Goal: Task Accomplishment & Management: Manage account settings

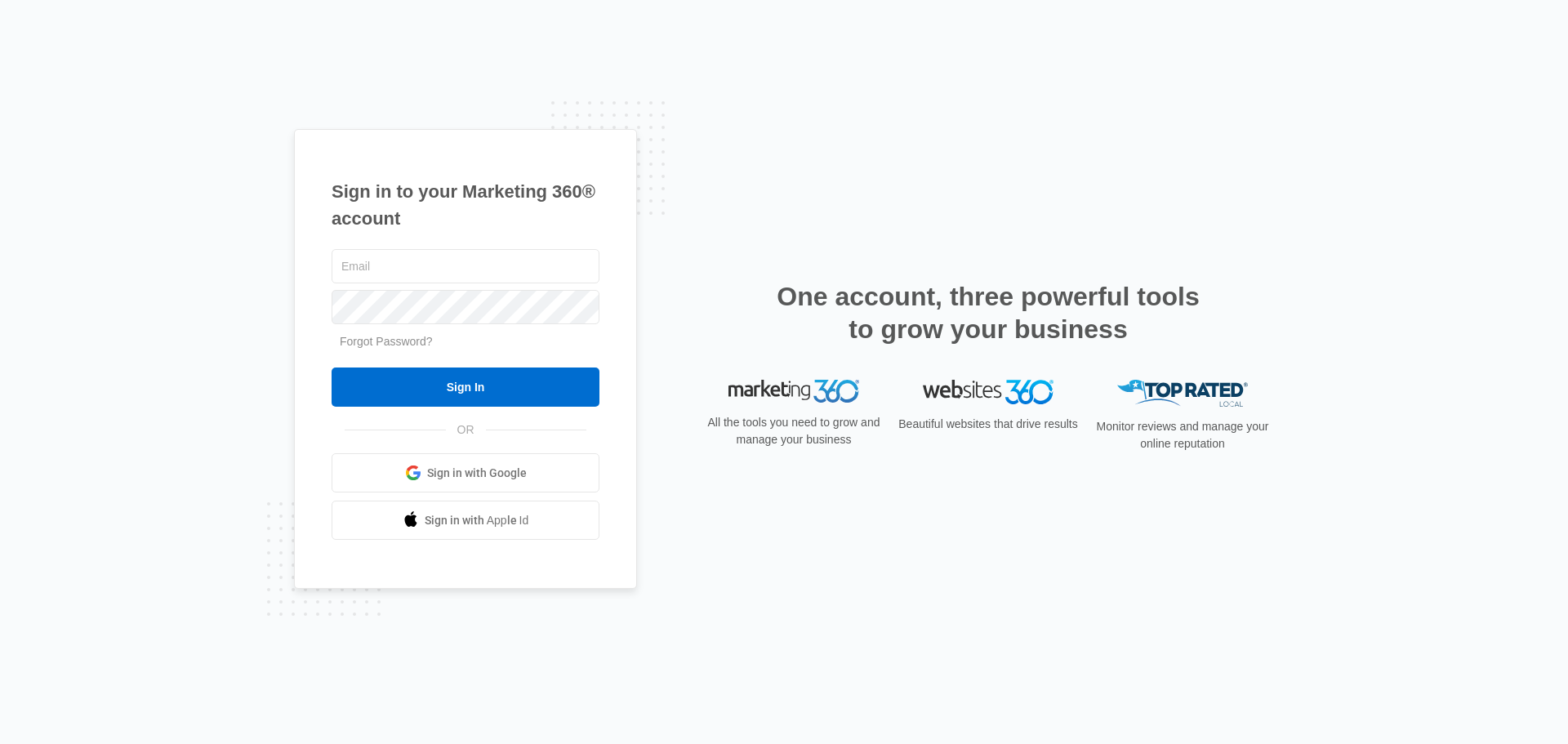
type input "[EMAIL_ADDRESS][DOMAIN_NAME]"
click at [677, 116] on div "Sign in to your Marketing 360® account [EMAIL_ADDRESS][DOMAIN_NAME] Forgot Pass…" at bounding box center [784, 372] width 1568 height 744
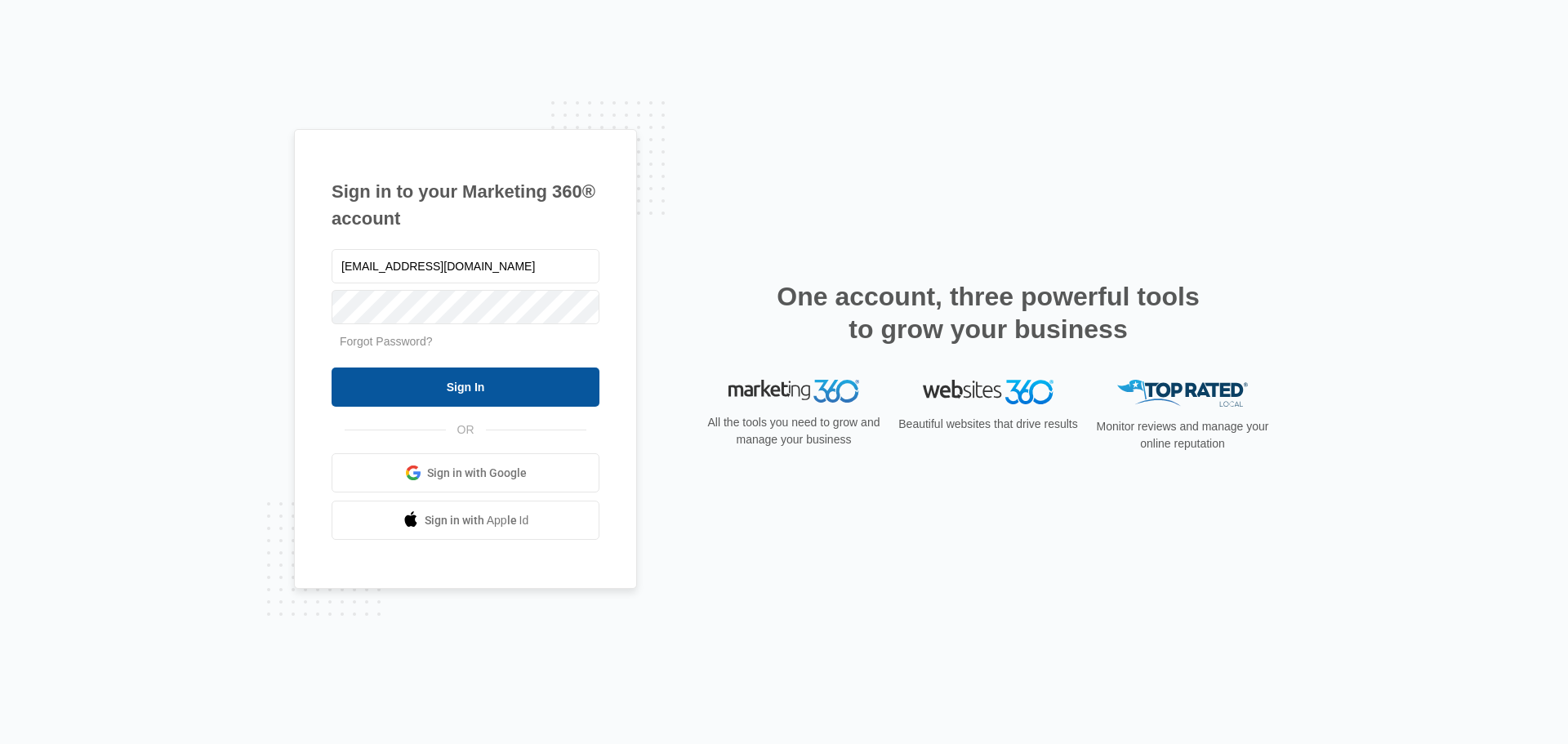
click at [507, 399] on input "Sign In" at bounding box center [465, 387] width 267 height 39
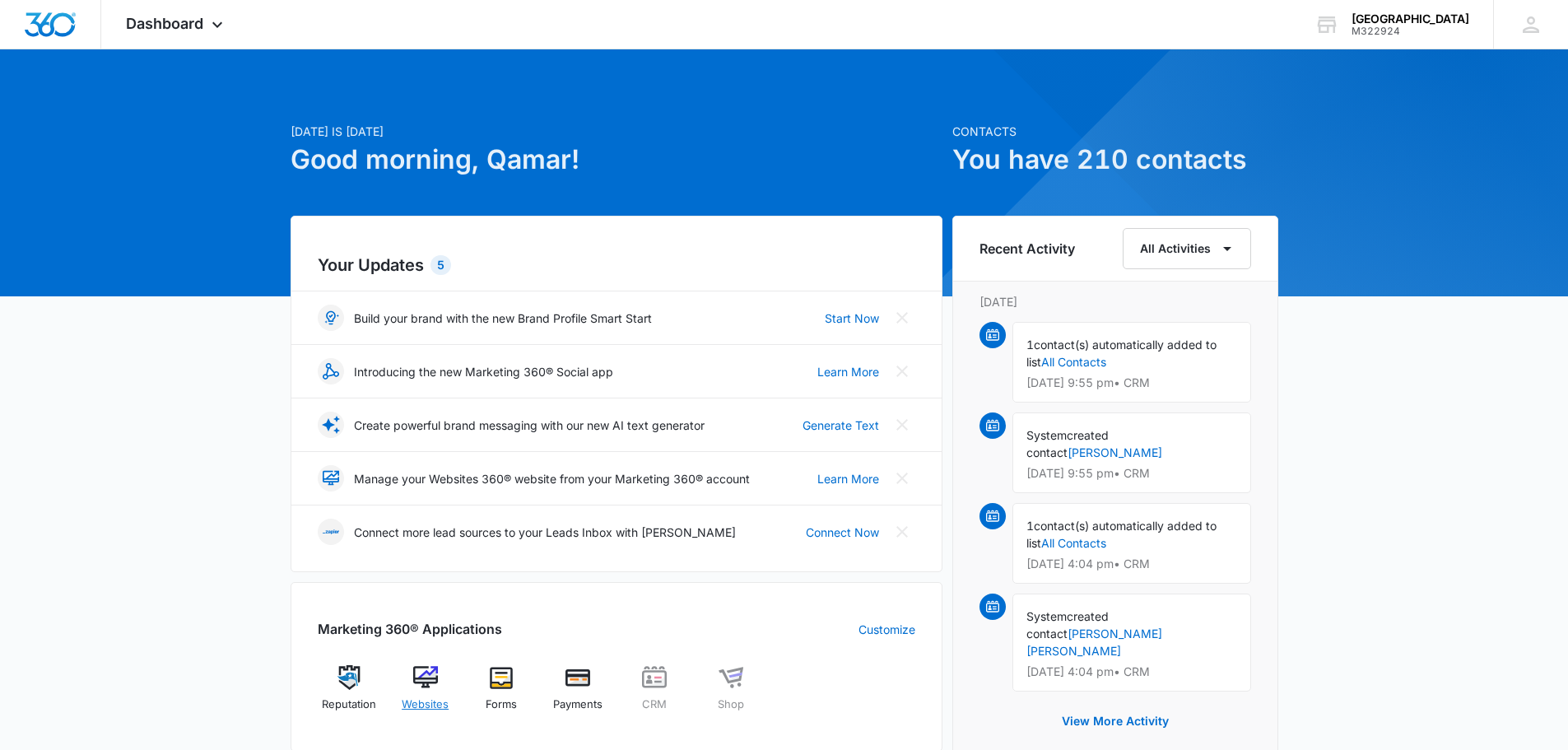
click at [429, 679] on img at bounding box center [426, 678] width 25 height 25
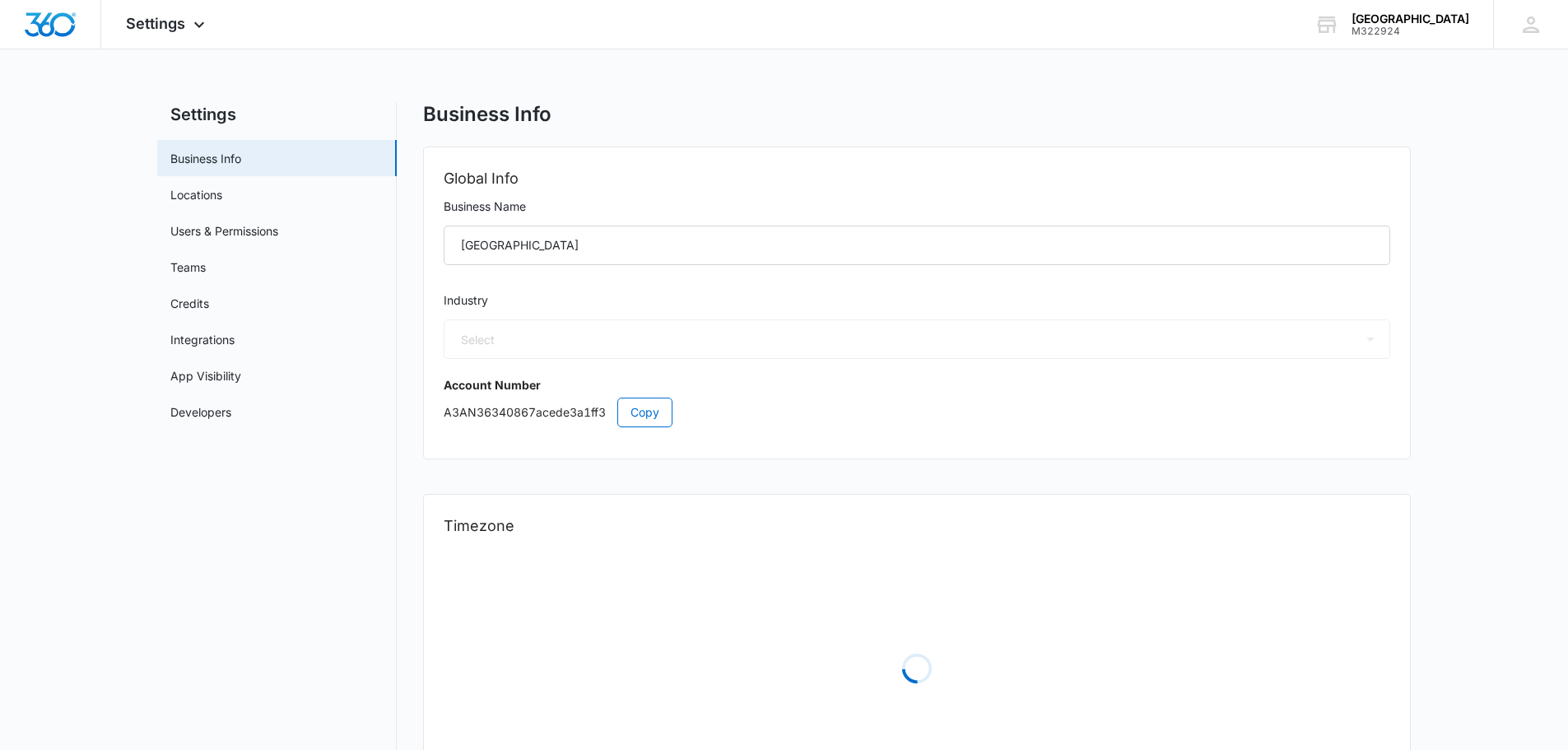
select select "27"
select select "CA"
select select "America/Yellowknife"
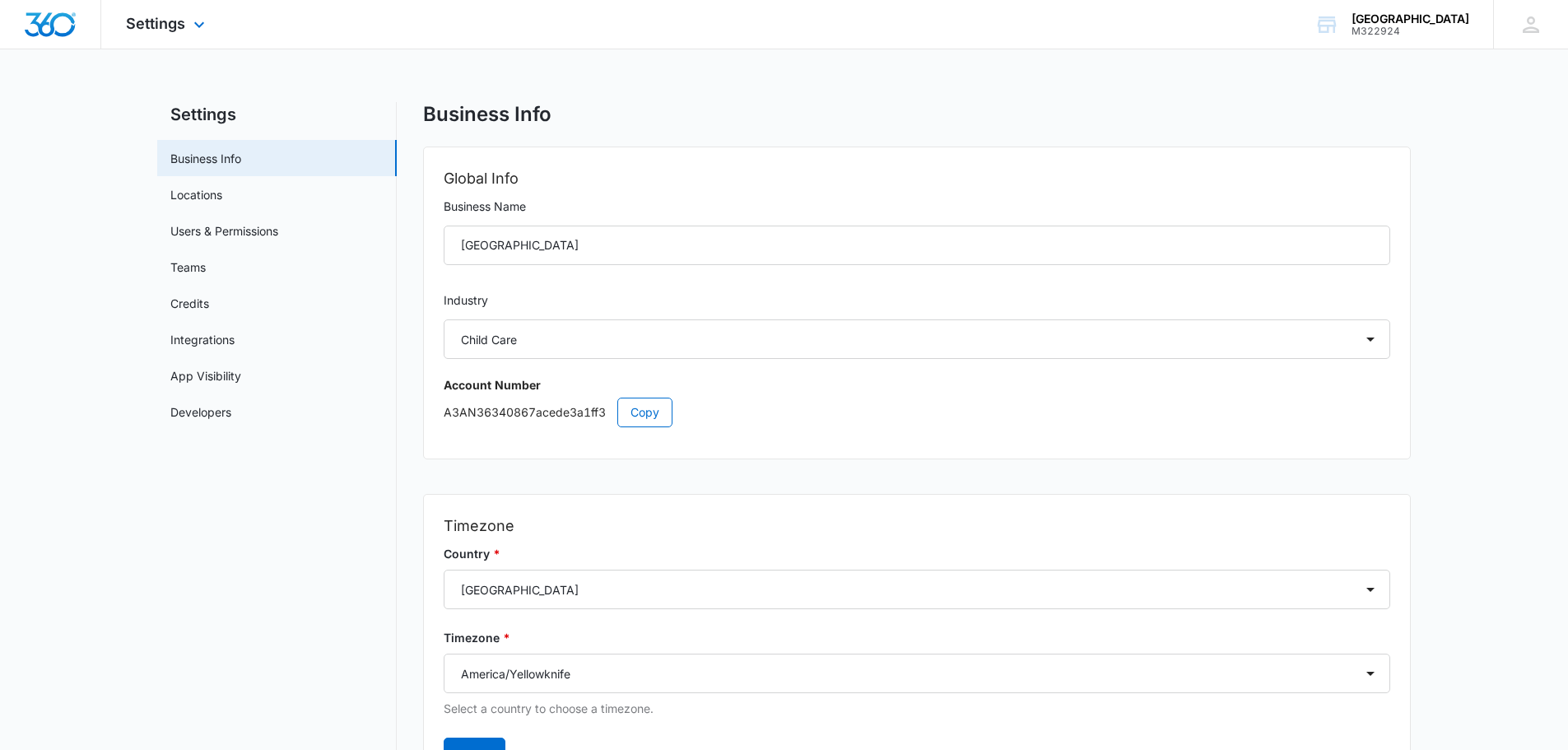
click at [51, 15] on img "Dashboard" at bounding box center [50, 25] width 52 height 25
